Goal: Book appointment/travel/reservation

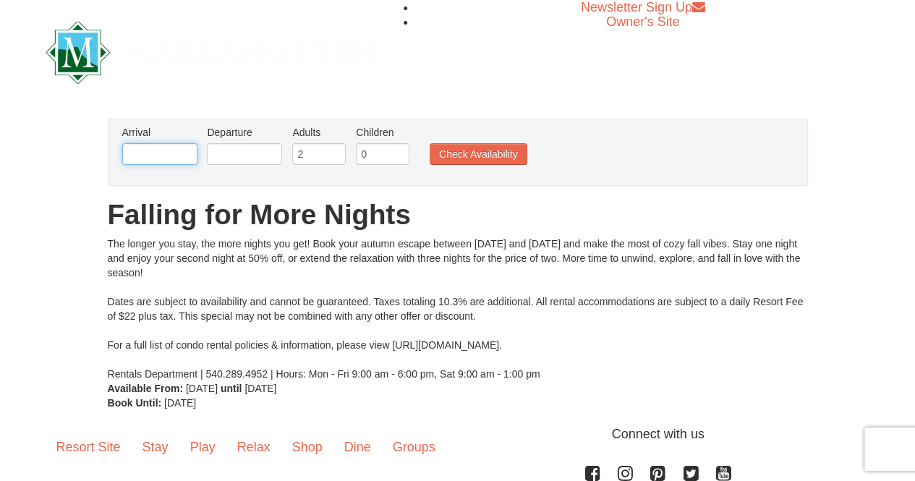
click at [170, 156] on input "text" at bounding box center [159, 154] width 75 height 22
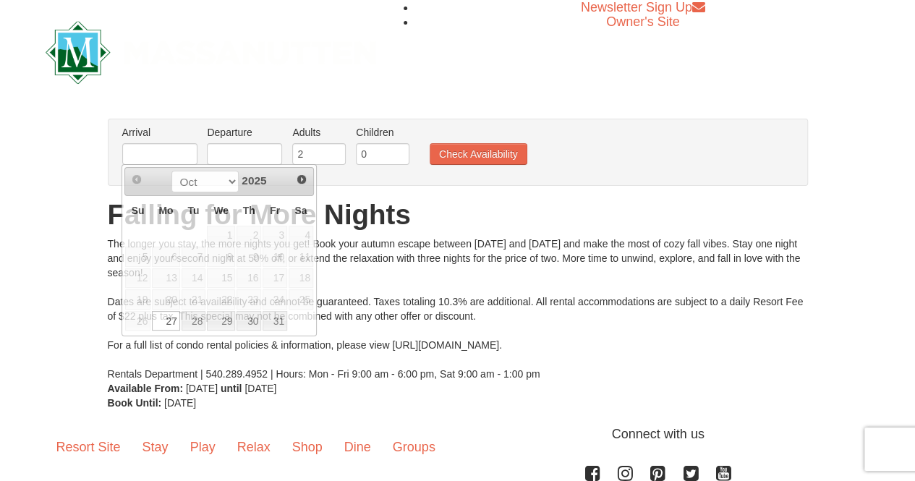
click at [571, 187] on div "From: To: Adults: 2 Children: 0 Change Arrival Please format dates MM/DD/YYYY P…" at bounding box center [458, 265] width 700 height 292
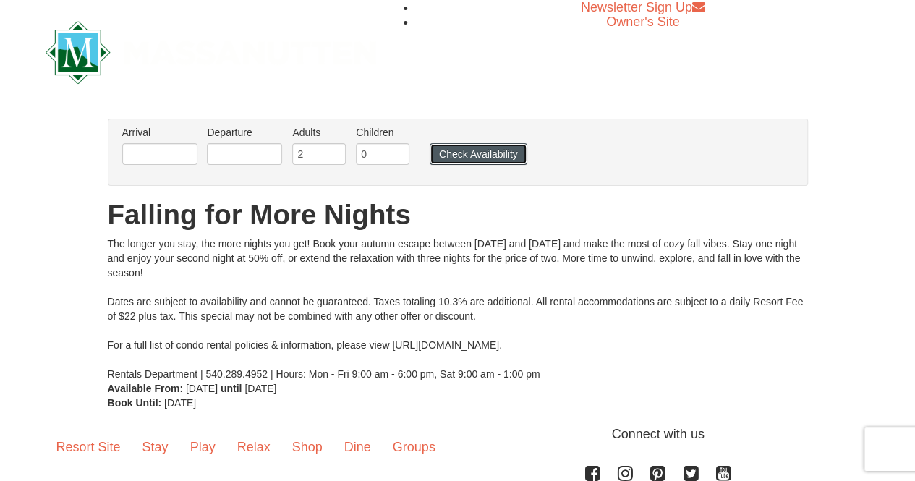
click at [467, 154] on button "Check Availability" at bounding box center [479, 154] width 98 height 22
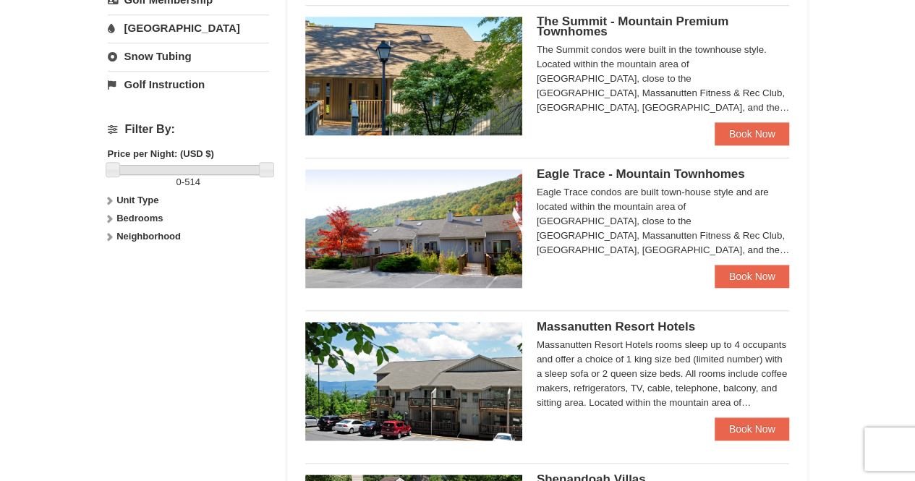
scroll to position [598, 0]
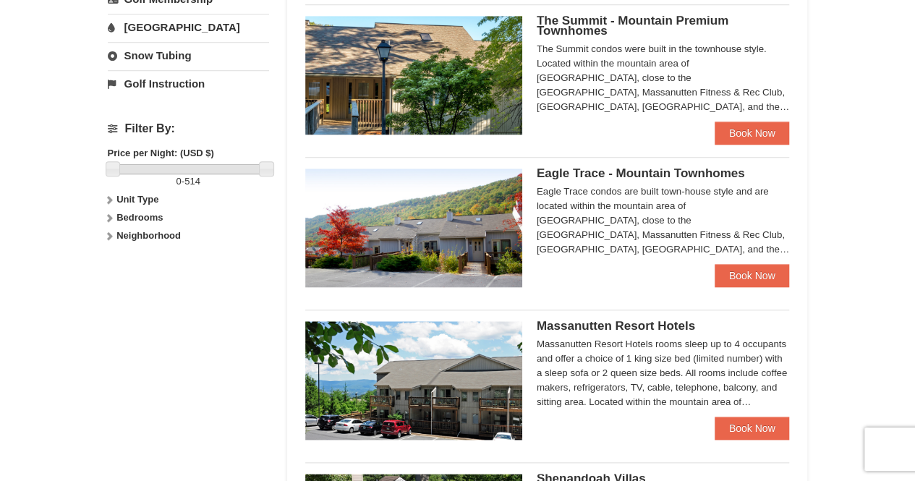
click at [145, 164] on div at bounding box center [188, 169] width 155 height 10
click at [125, 164] on div at bounding box center [188, 169] width 155 height 10
click at [116, 164] on div at bounding box center [188, 169] width 155 height 10
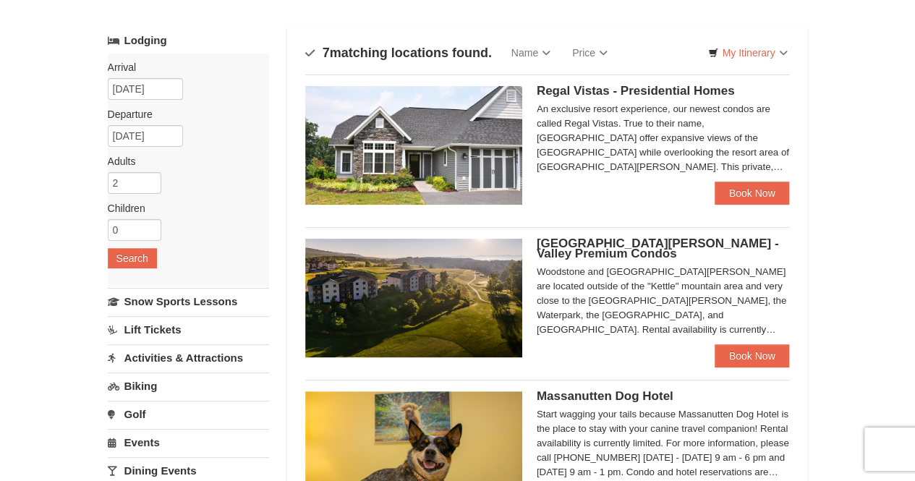
scroll to position [0, 0]
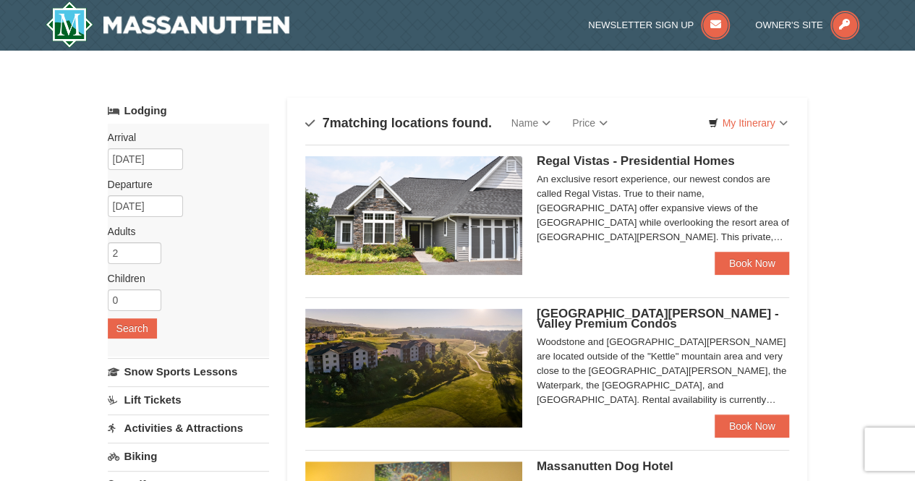
drag, startPoint x: 294, startPoint y: 26, endPoint x: 186, endPoint y: 28, distance: 107.8
click at [186, 28] on div at bounding box center [211, 25] width 353 height 51
